Goal: Information Seeking & Learning: Find specific page/section

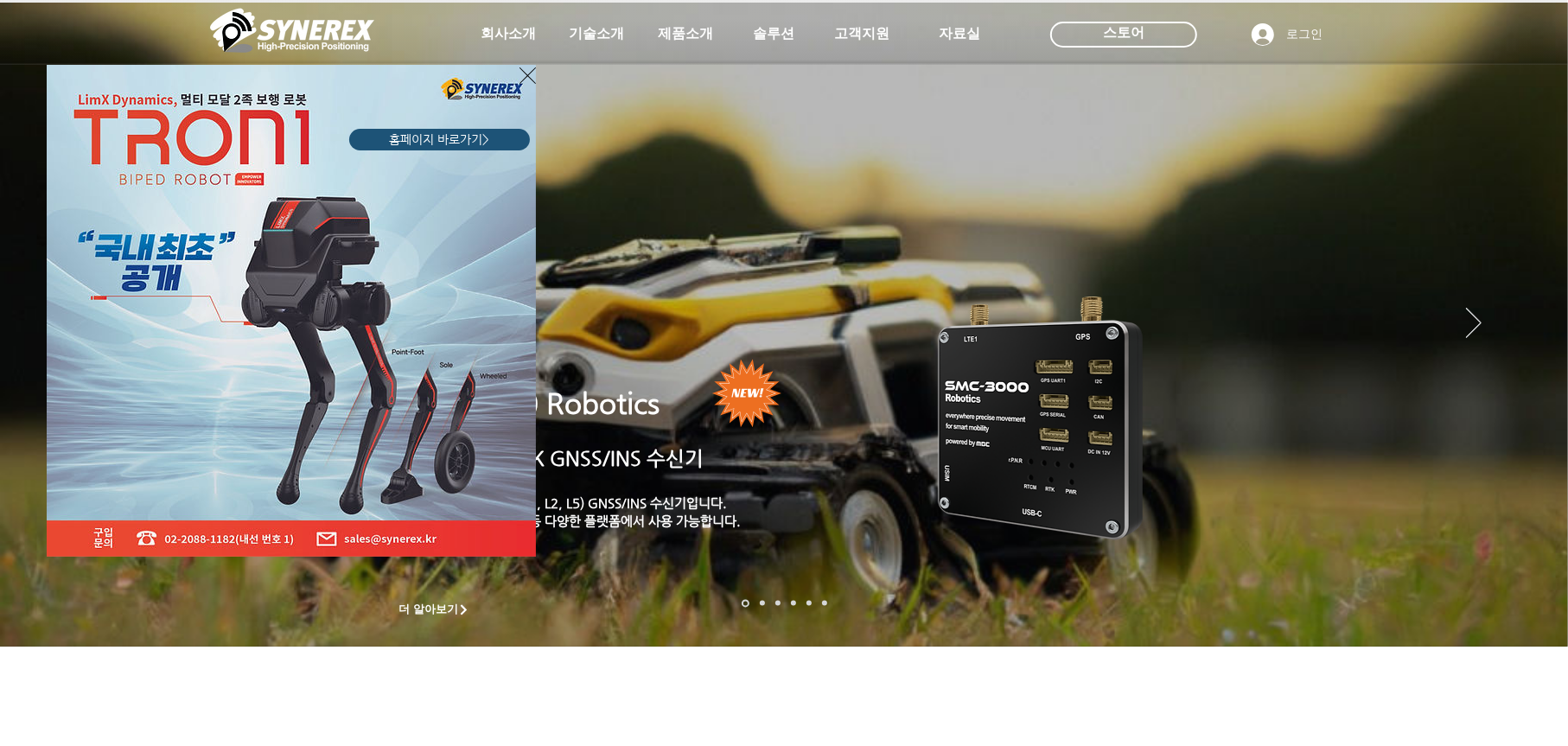
click at [499, 39] on div "LimX Dinamics" at bounding box center [784, 373] width 1568 height 746
click at [527, 74] on icon "사이트로 돌아가기" at bounding box center [527, 75] width 17 height 22
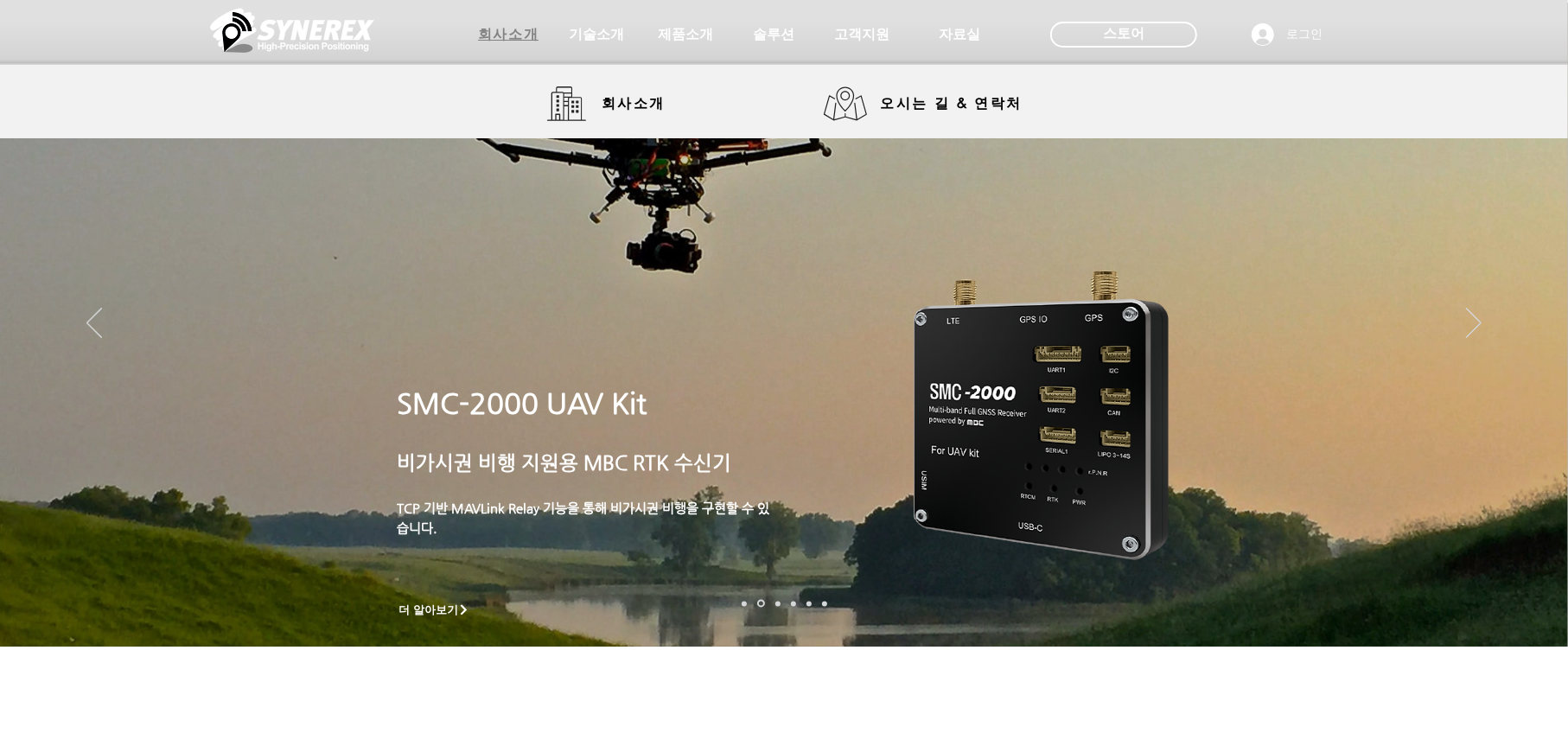
click at [507, 32] on span "회사소개" at bounding box center [508, 35] width 60 height 18
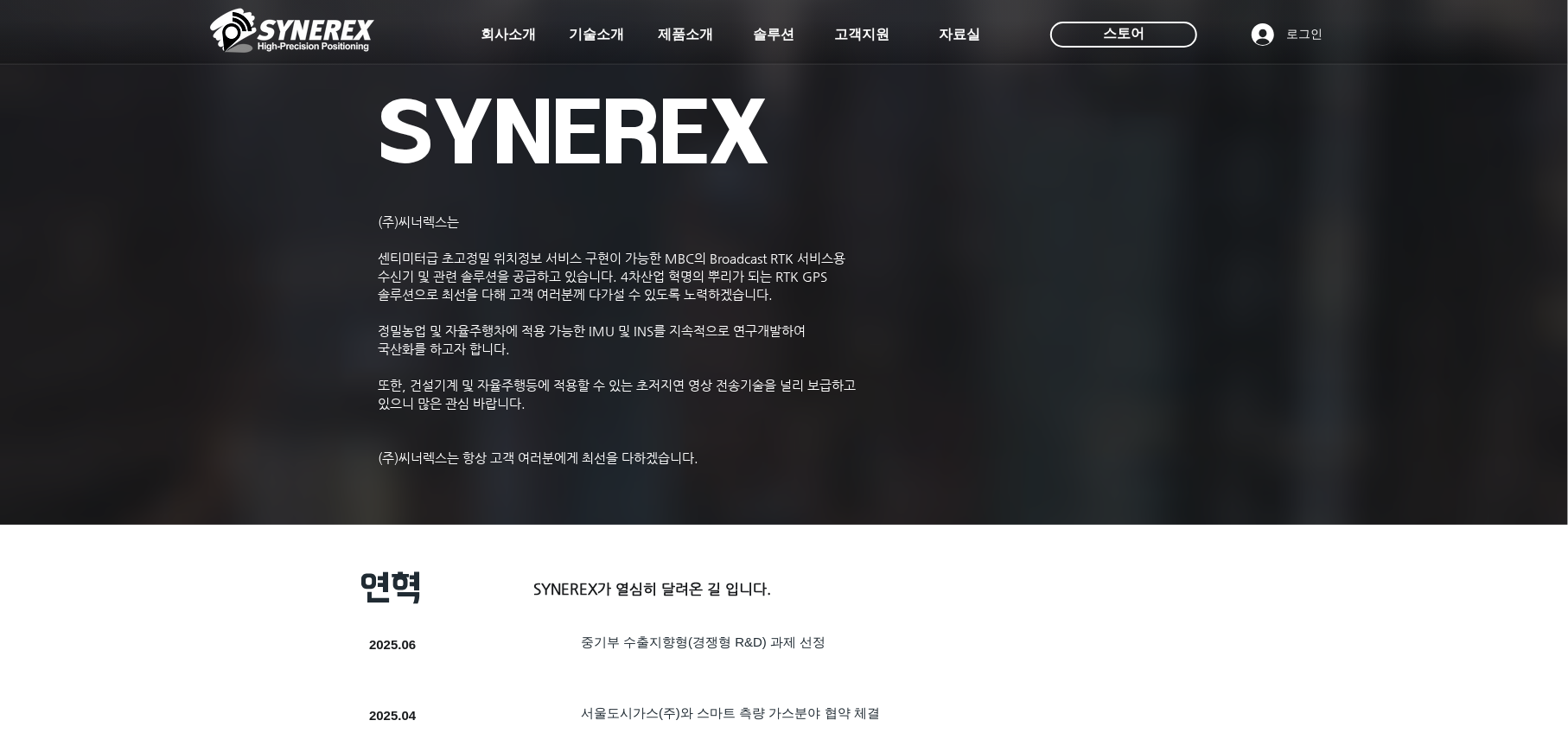
click at [612, 102] on div at bounding box center [784, 128] width 1568 height 256
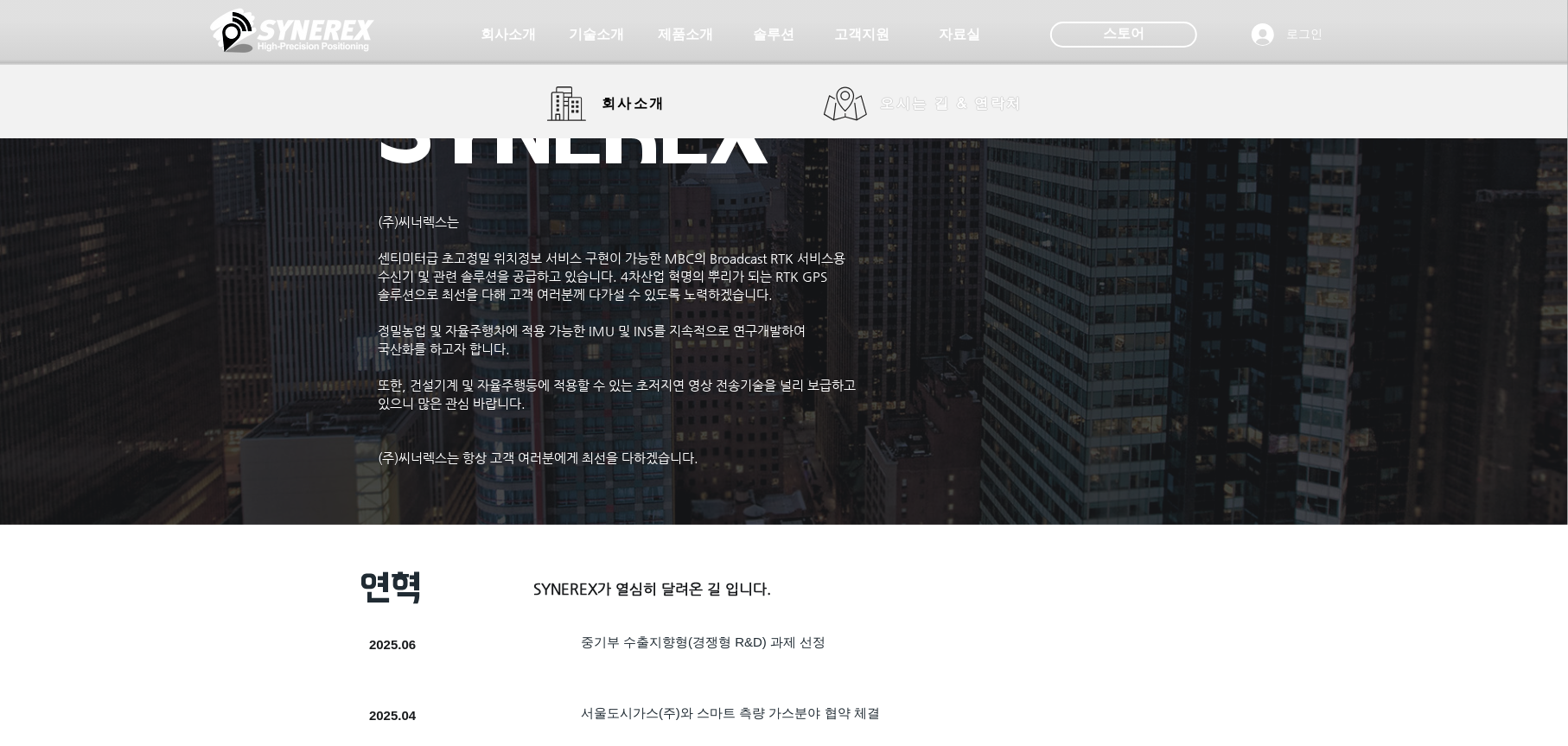
click at [918, 103] on span "오시는 길 & 연락처" at bounding box center [951, 104] width 142 height 19
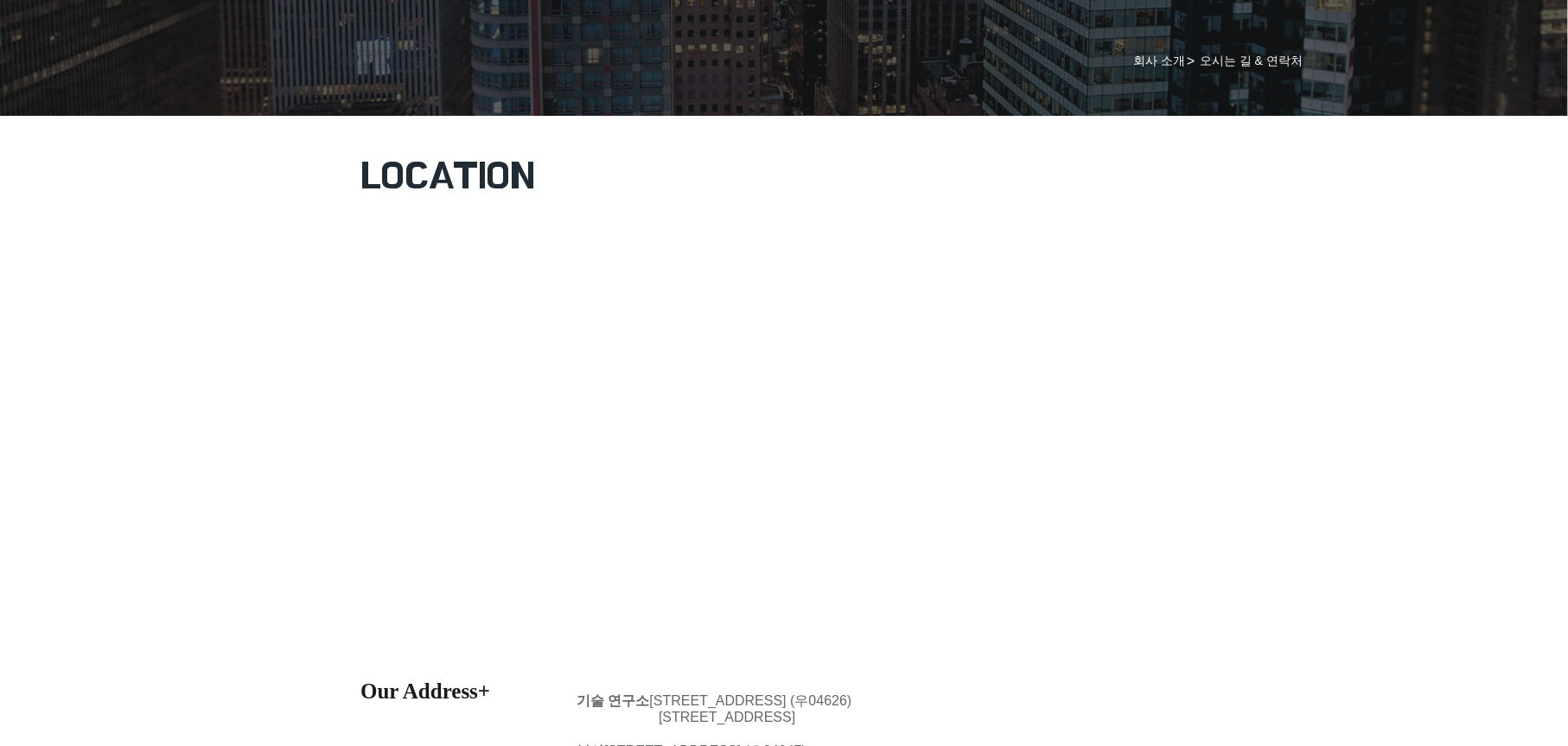
scroll to position [201, 0]
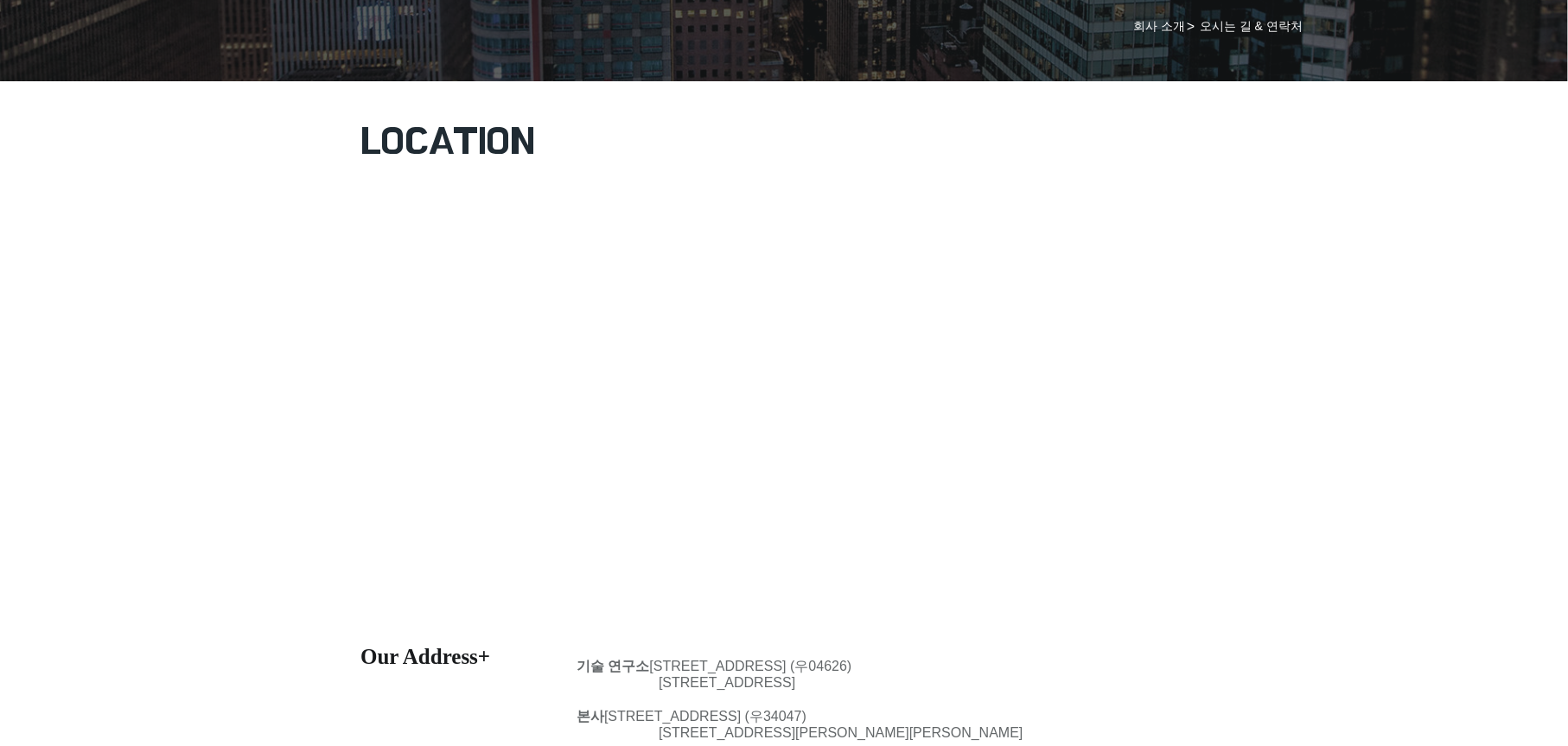
click at [172, 443] on div "main content" at bounding box center [784, 348] width 1568 height 572
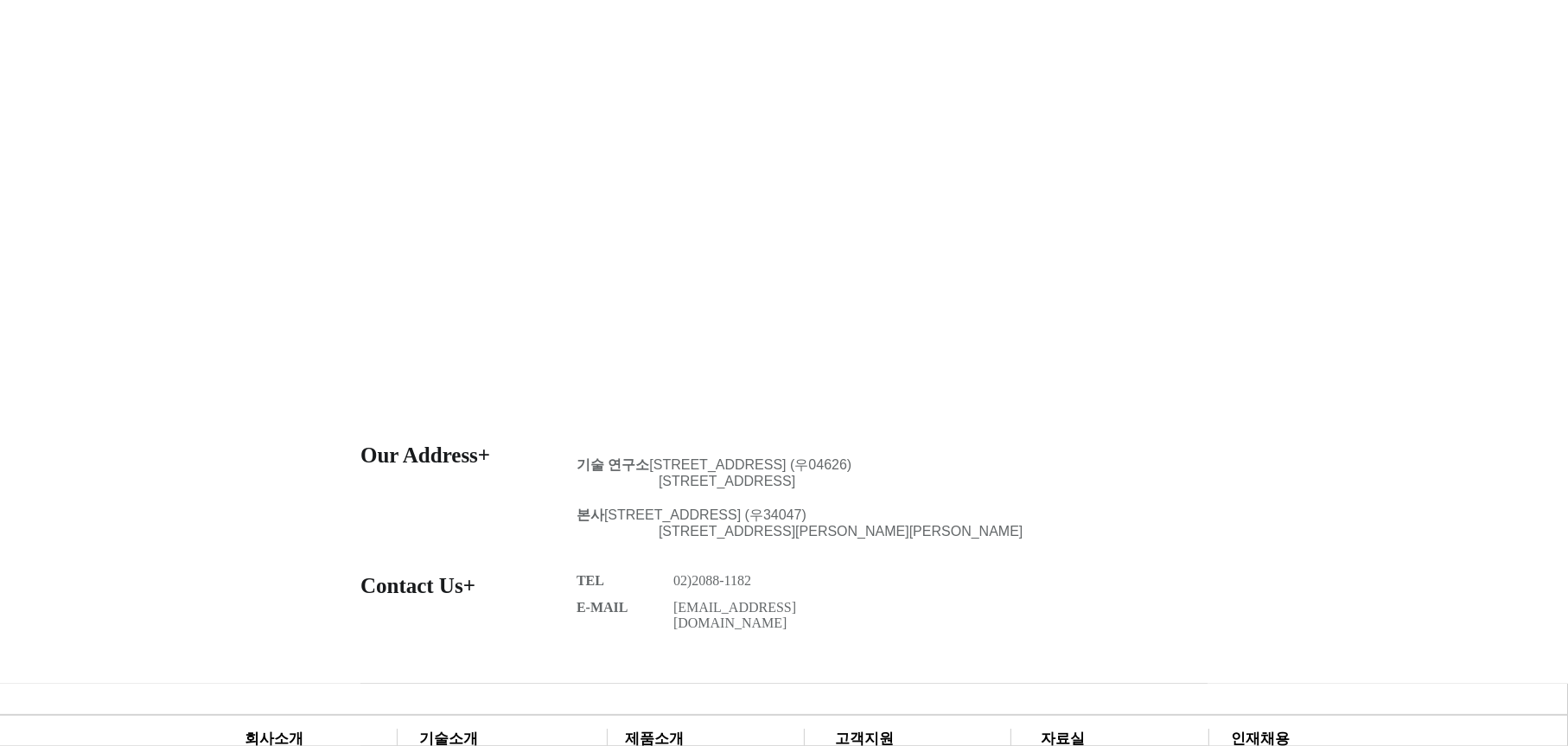
scroll to position [0, 0]
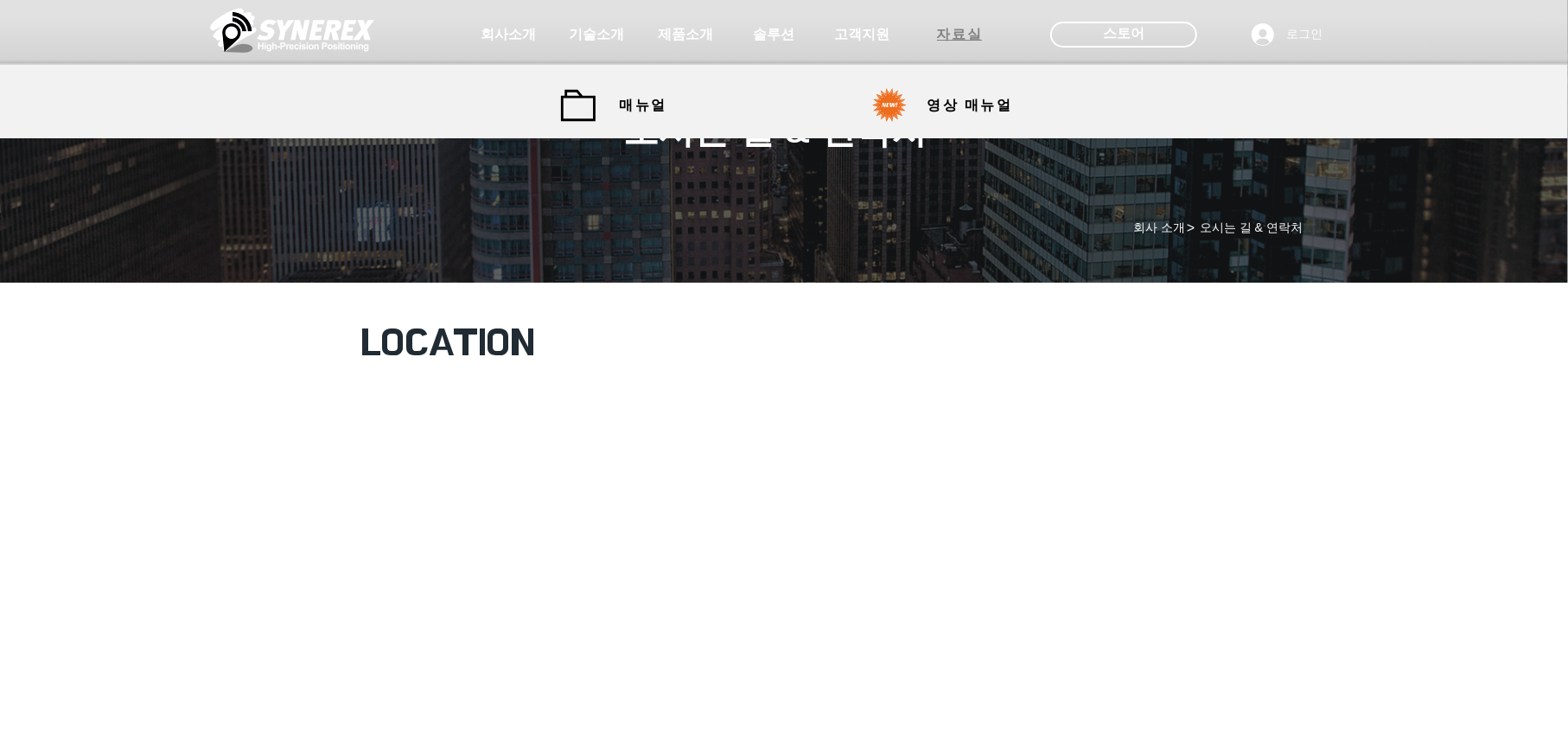
click at [976, 32] on span "자료실" at bounding box center [960, 35] width 46 height 18
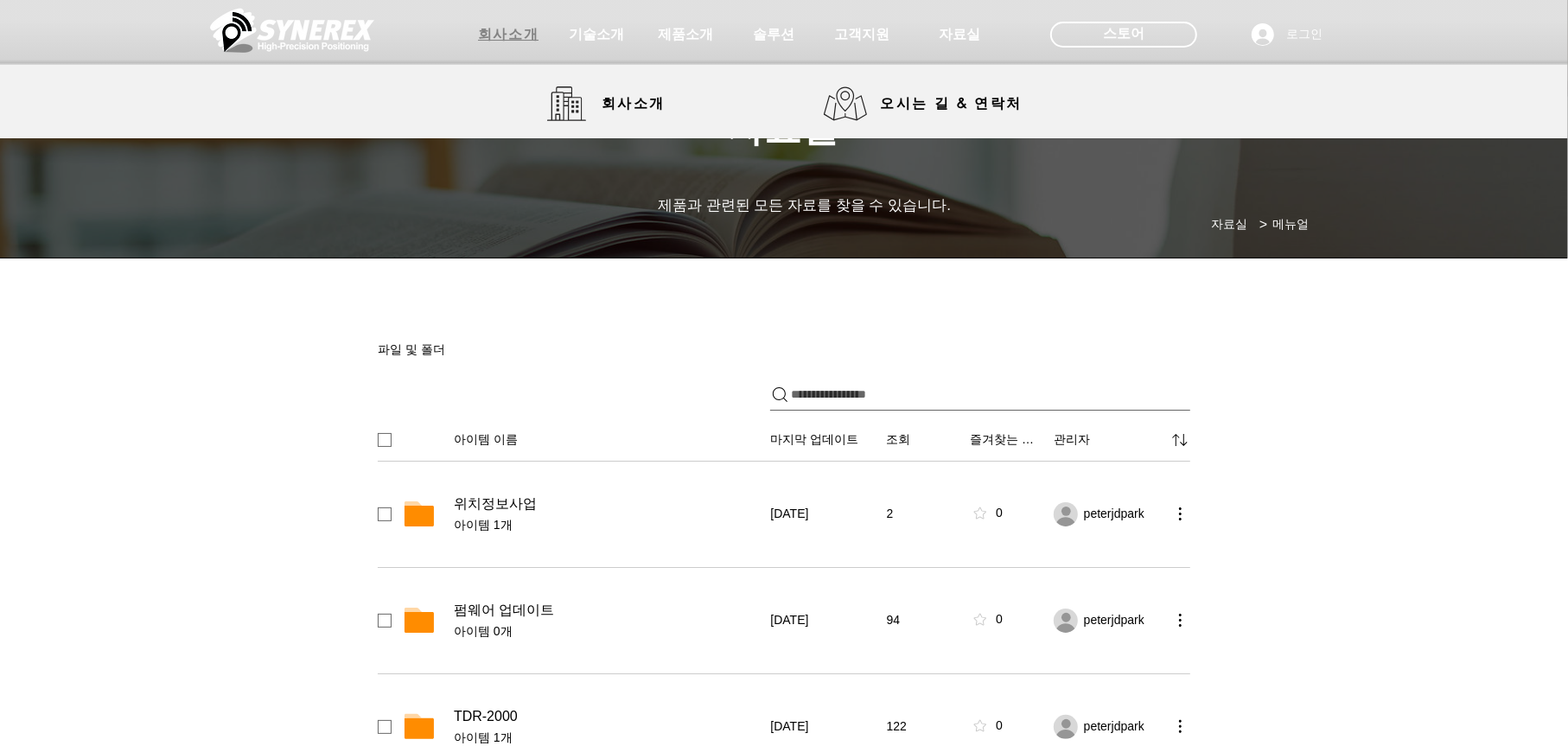
click at [517, 28] on span "회사소개" at bounding box center [508, 35] width 60 height 18
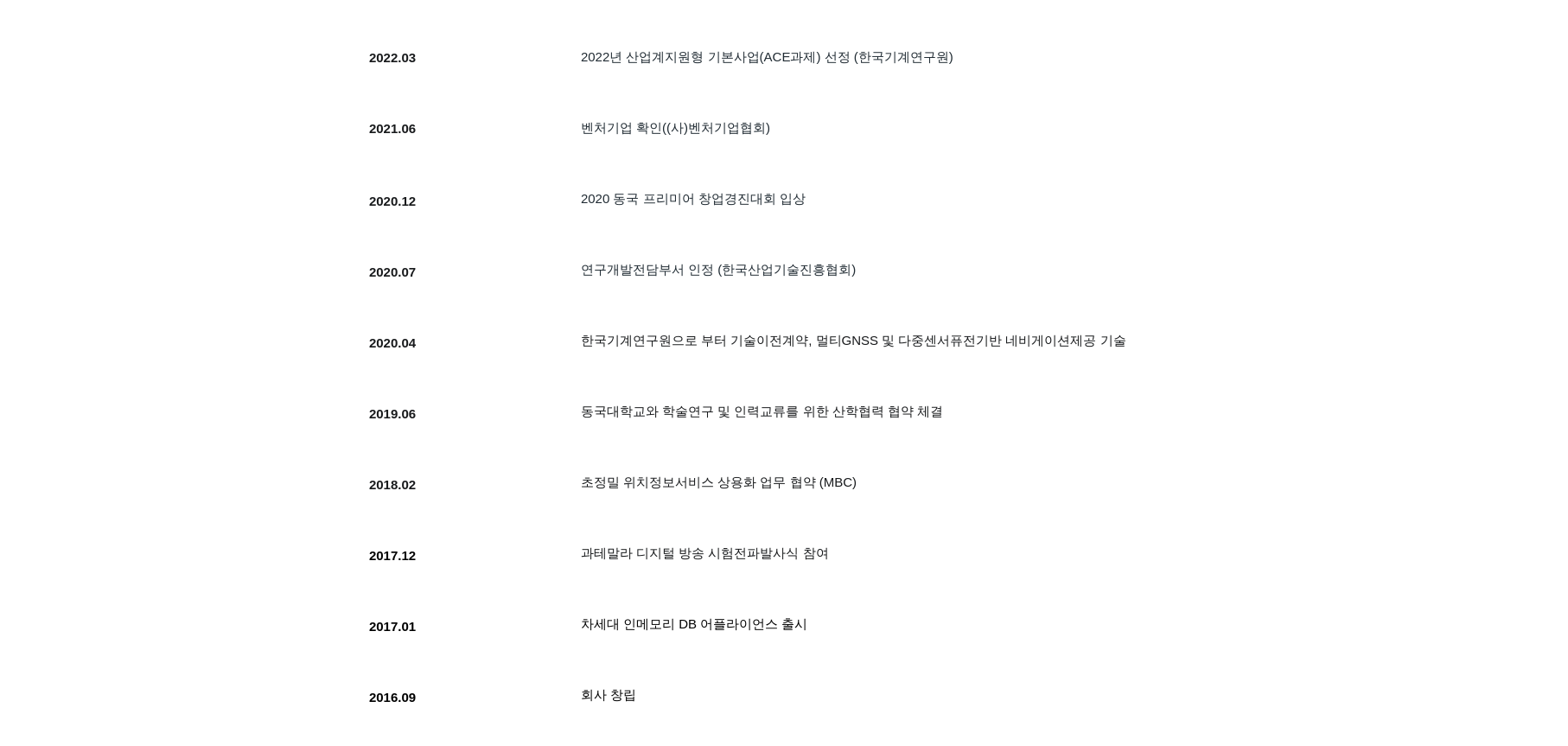
scroll to position [1613, 0]
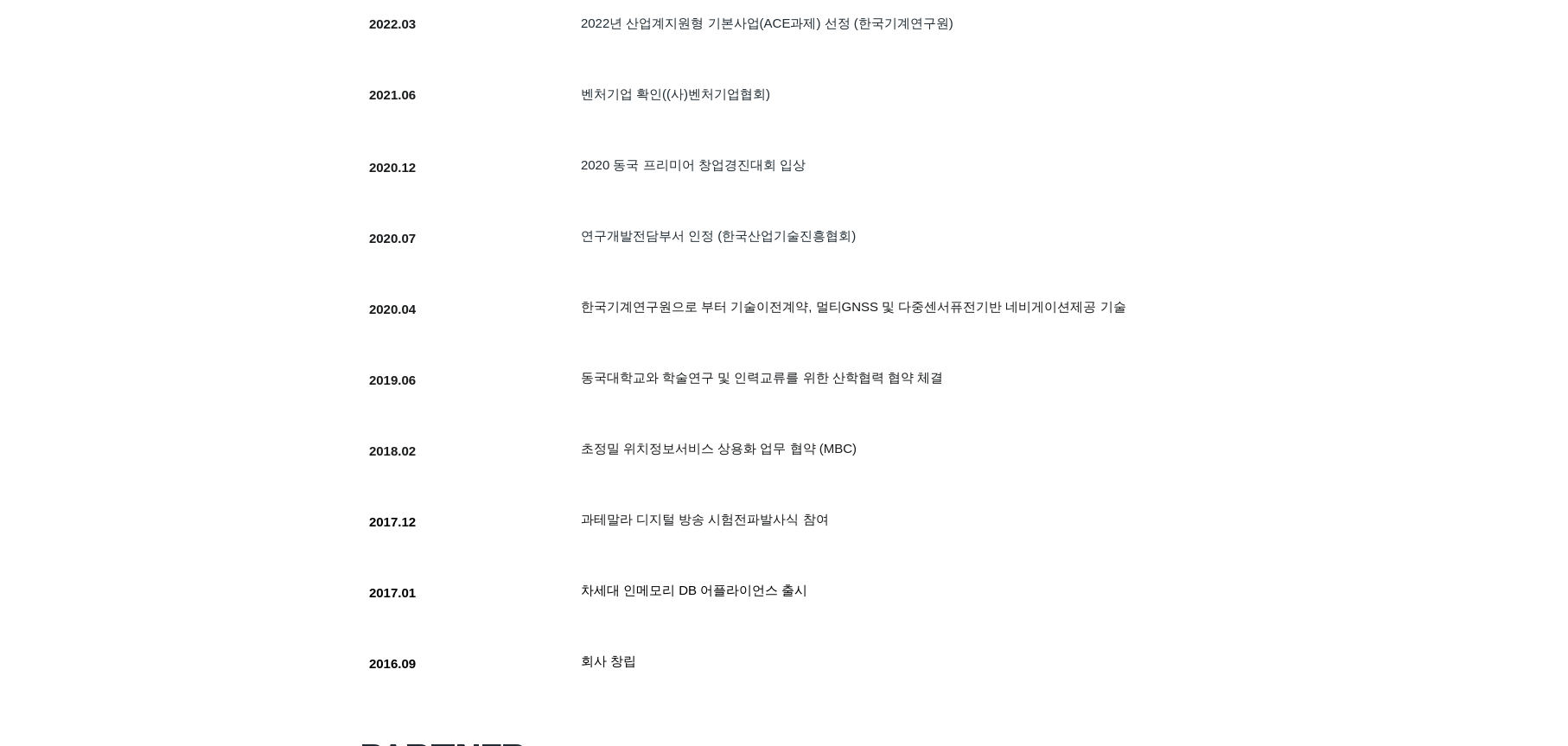
click at [598, 384] on span "​동국대학교와 학술연구 및 인력교류를 위한 산학협력 협약 체결" at bounding box center [762, 377] width 362 height 15
click at [590, 384] on span "​동국대학교와 학술연구 및 인력교류를 위한 산학협력 협약 체결" at bounding box center [762, 377] width 362 height 15
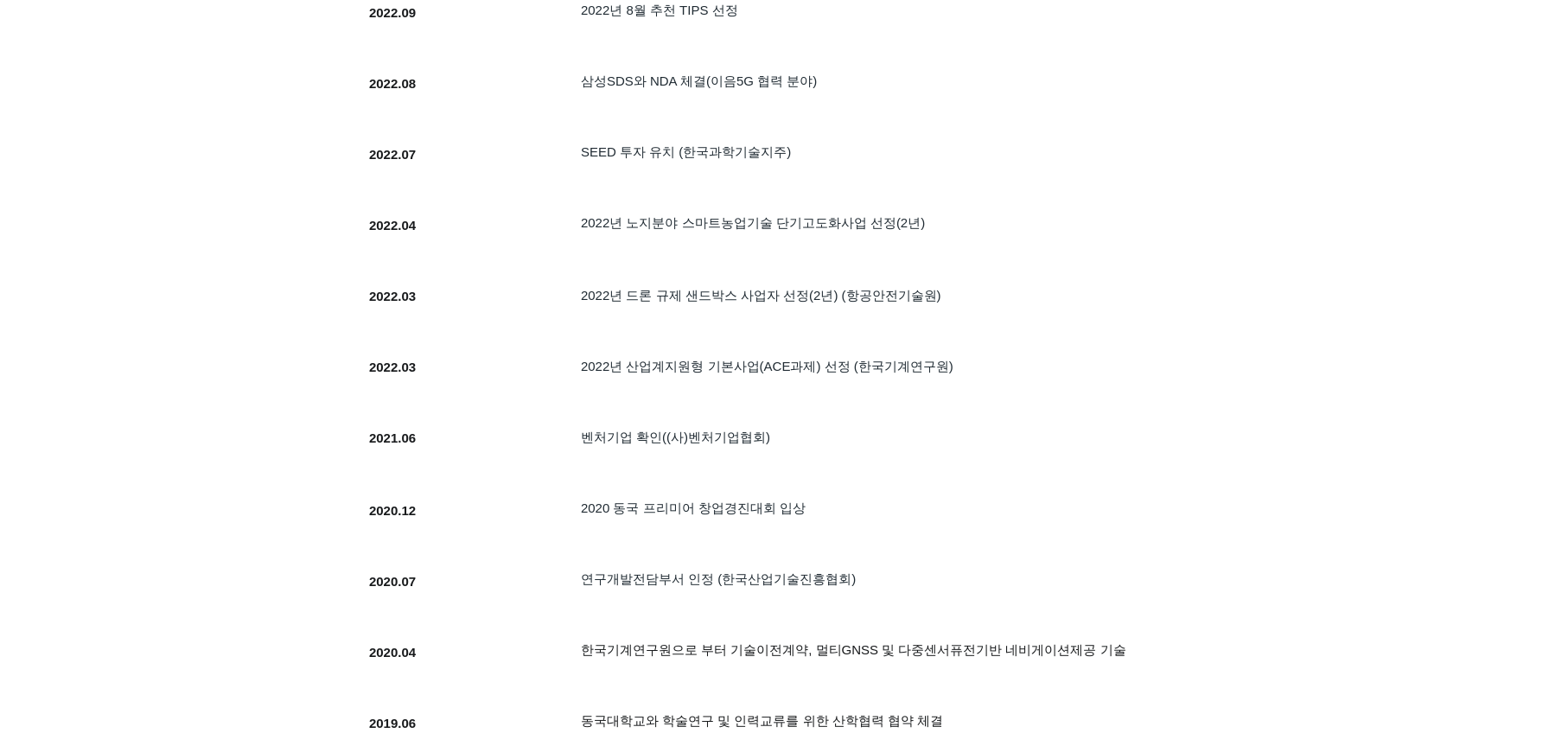
scroll to position [1210, 0]
